Goal: Transaction & Acquisition: Obtain resource

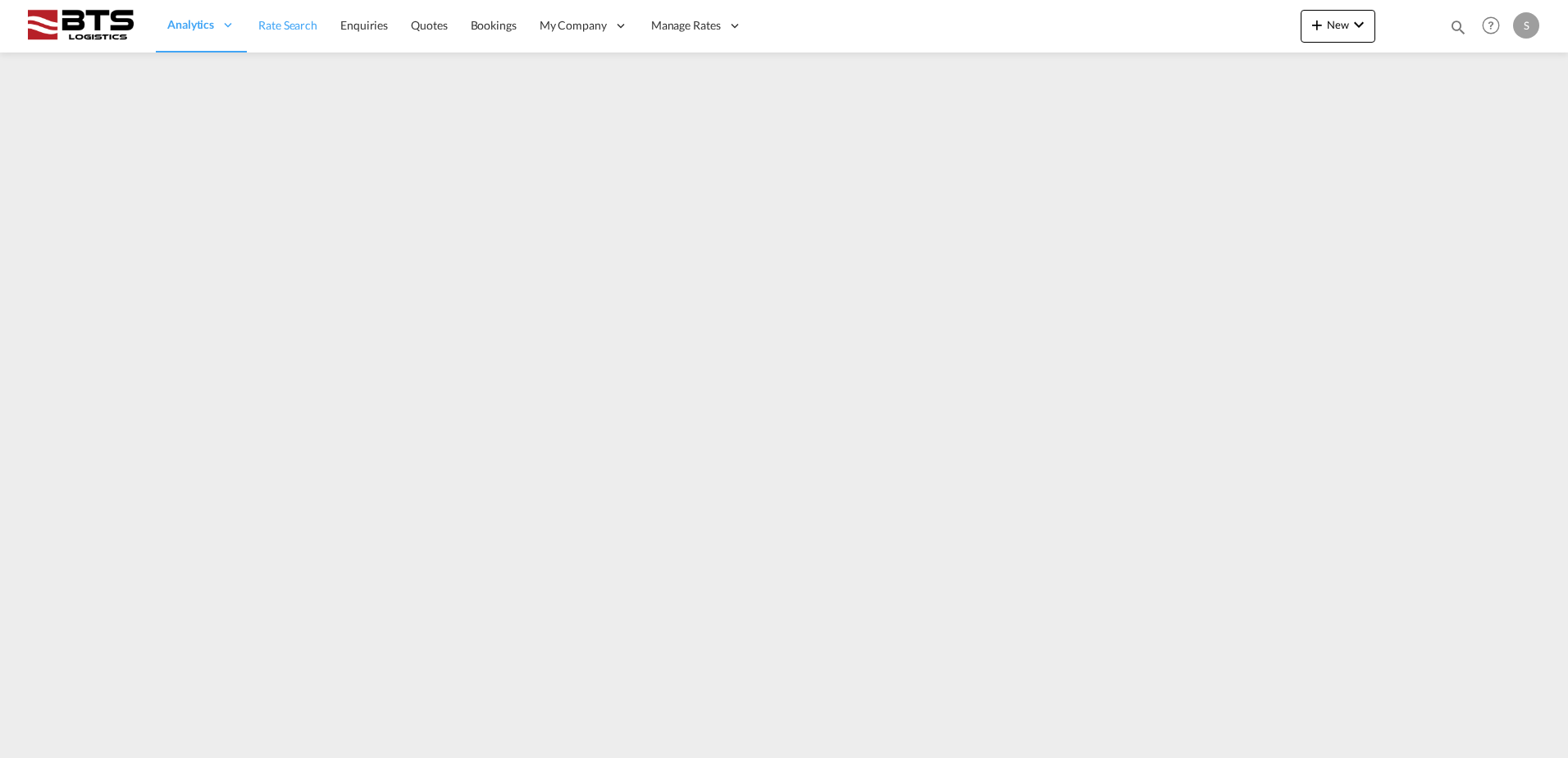
click at [257, 19] on link "Rate Search" at bounding box center [288, 25] width 82 height 53
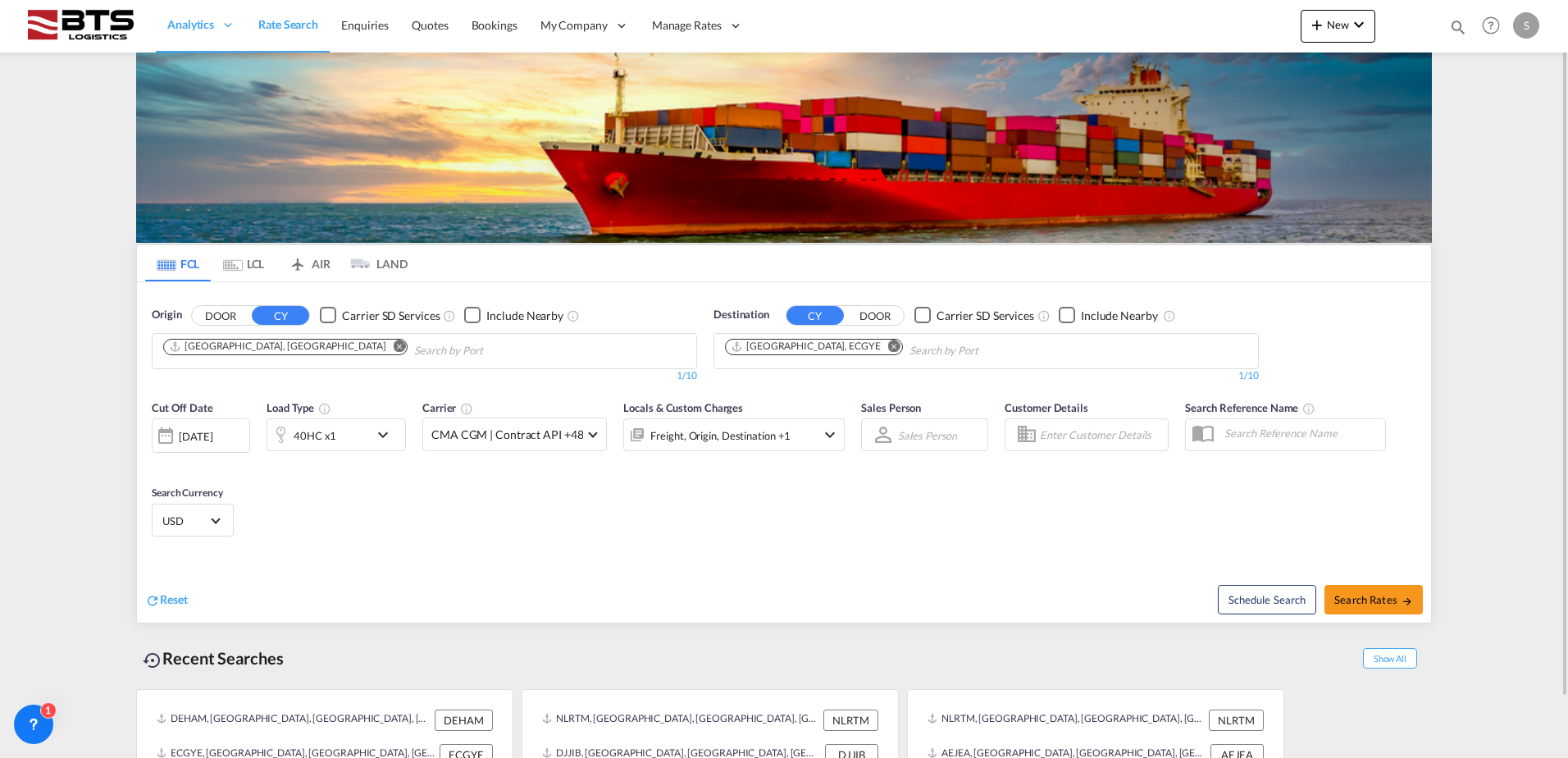
click at [394, 345] on md-icon "Remove" at bounding box center [400, 346] width 13 height 13
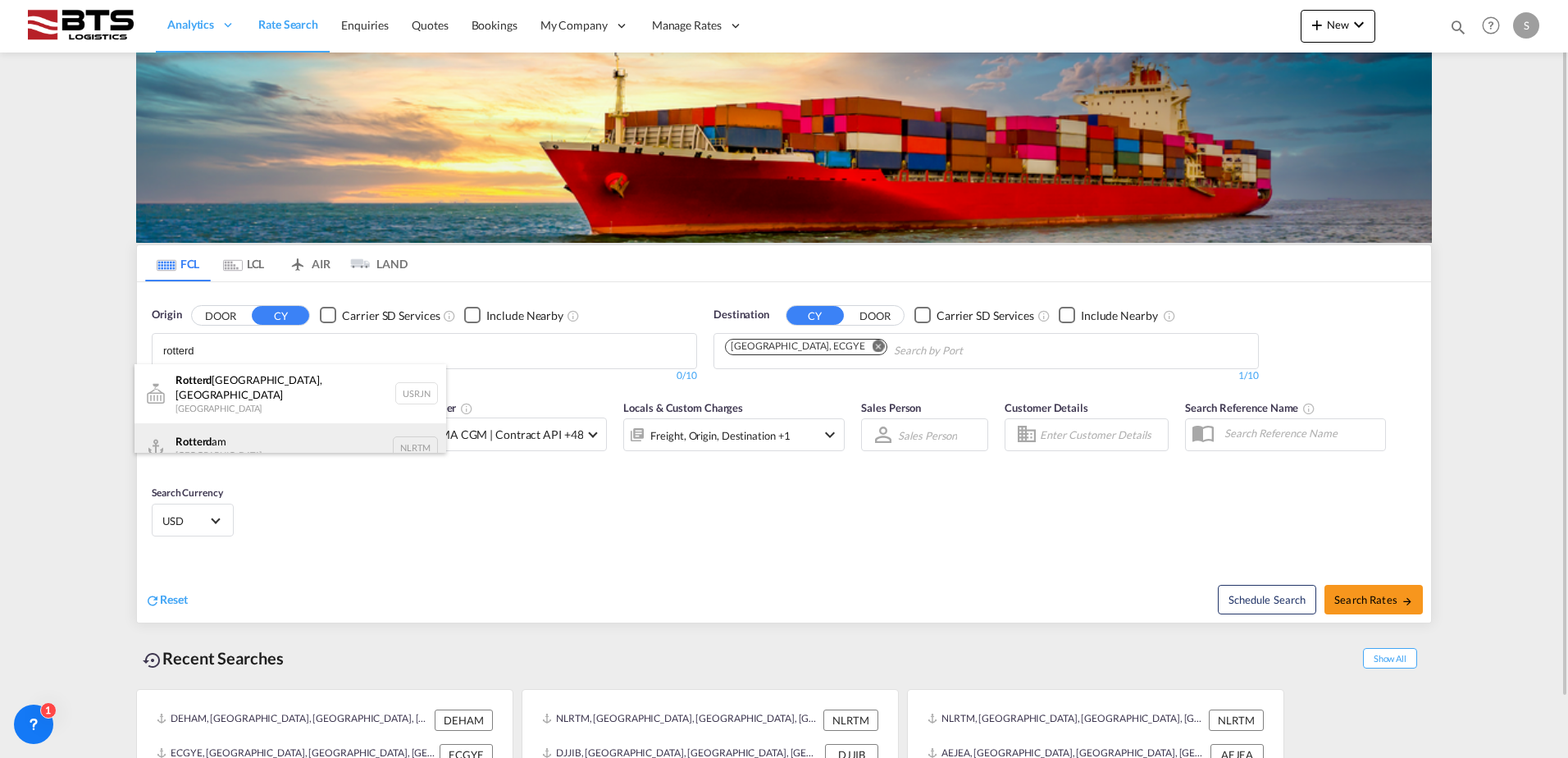
type input "rotterd"
click at [230, 444] on div "Rotterd am [GEOGRAPHIC_DATA] NLRTM" at bounding box center [290, 448] width 311 height 49
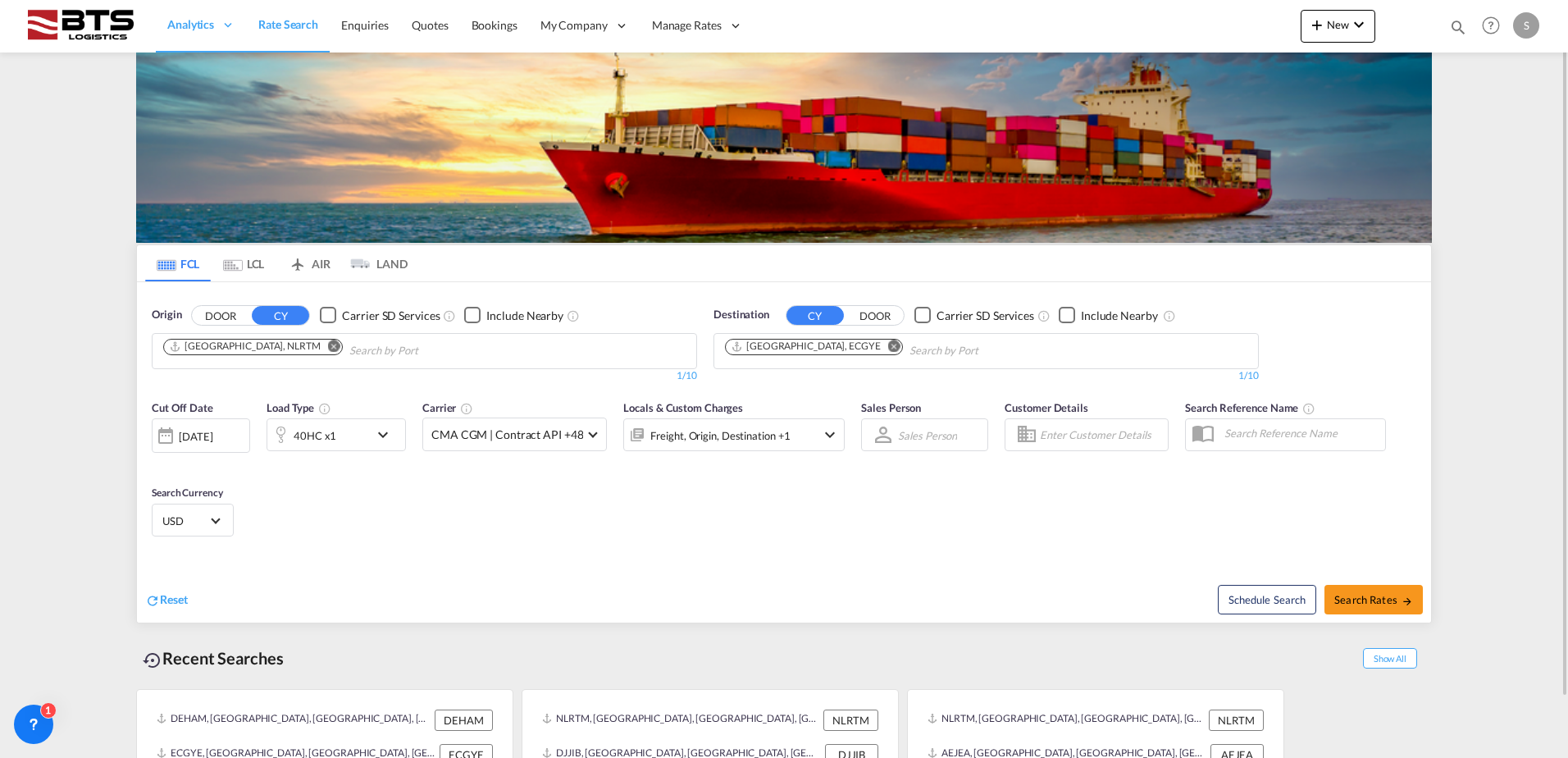
click at [888, 344] on md-icon "Remove" at bounding box center [894, 346] width 13 height 13
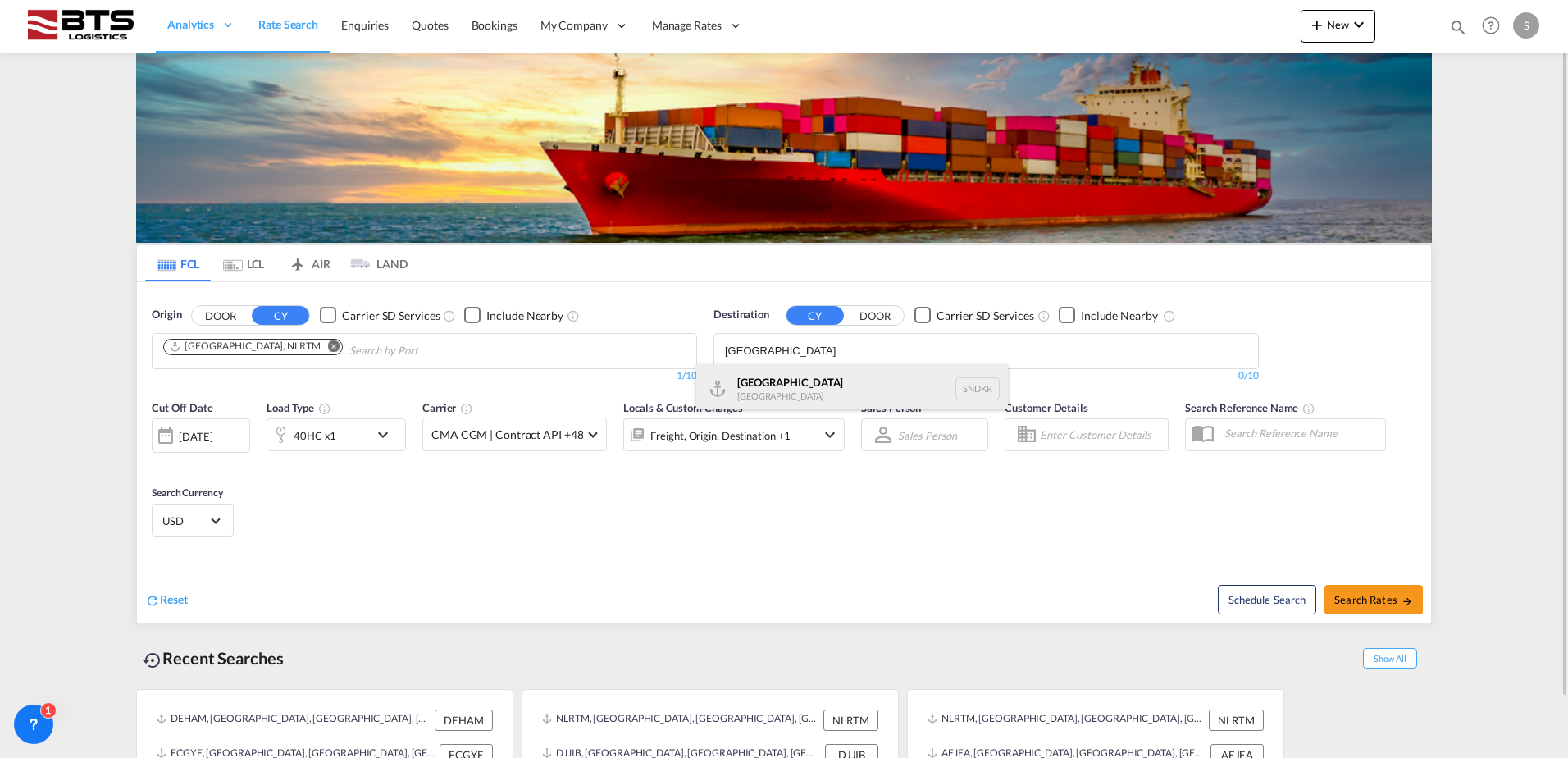
type input "[GEOGRAPHIC_DATA]"
click at [830, 381] on div "Dakar [GEOGRAPHIC_DATA] SNDKR" at bounding box center [852, 389] width 311 height 49
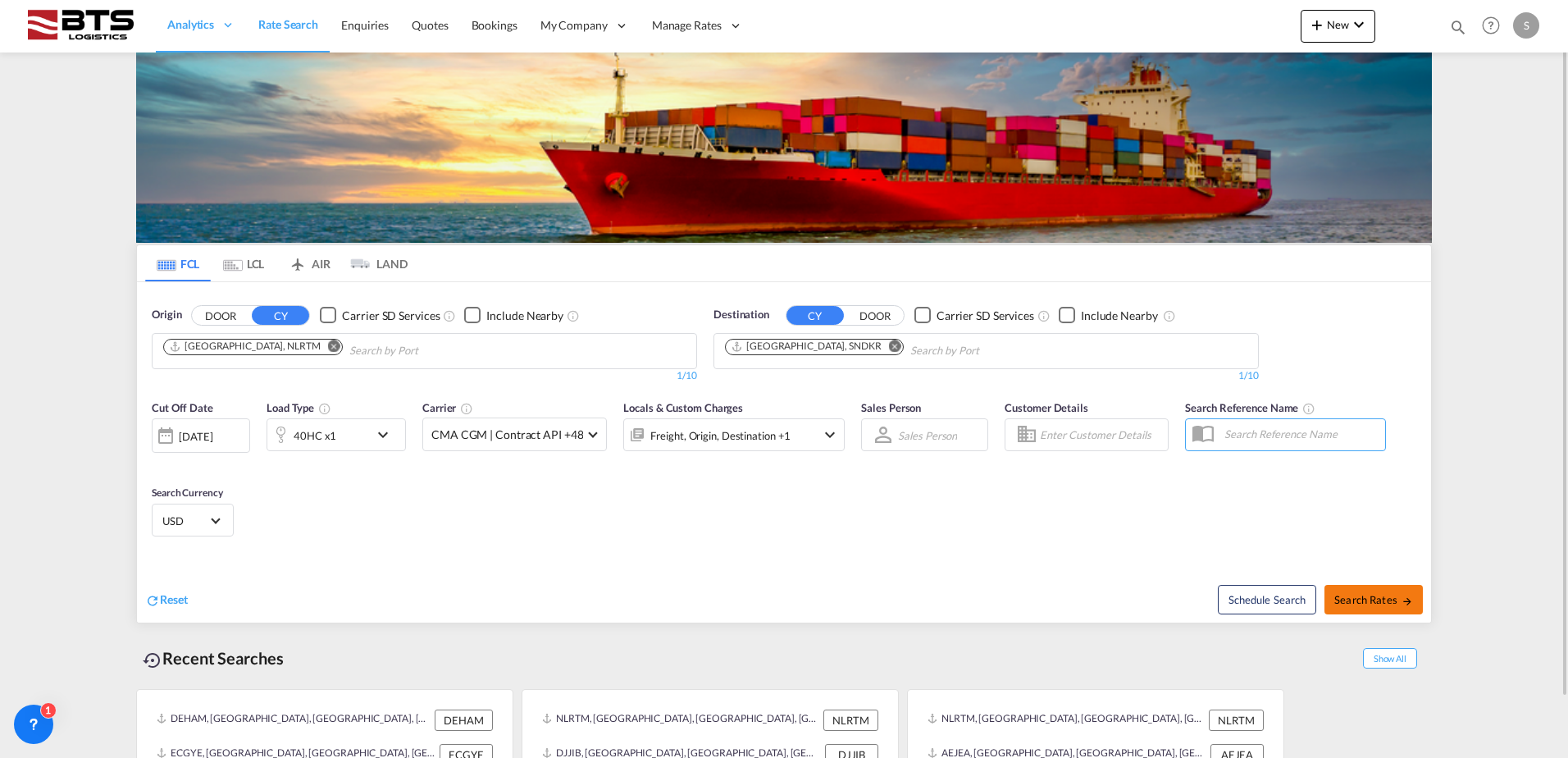
click at [1386, 587] on button "Search Rates" at bounding box center [1373, 599] width 98 height 29
type input "NLRTM to SNDKR / [DATE]"
